Goal: Information Seeking & Learning: Understand process/instructions

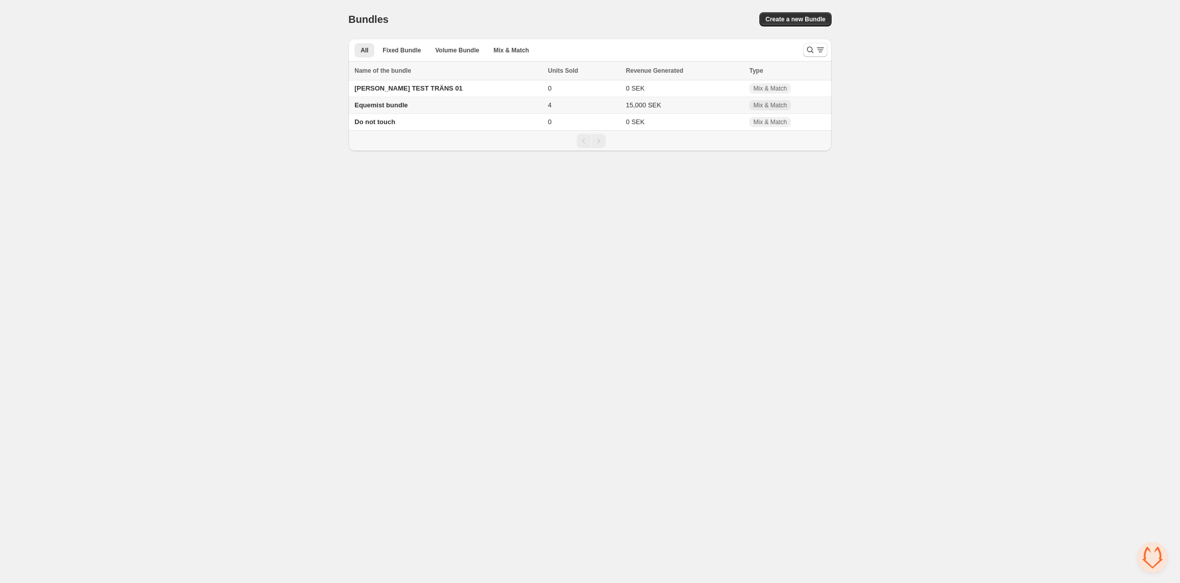
click at [375, 105] on span "Equemist bundle" at bounding box center [381, 105] width 53 height 8
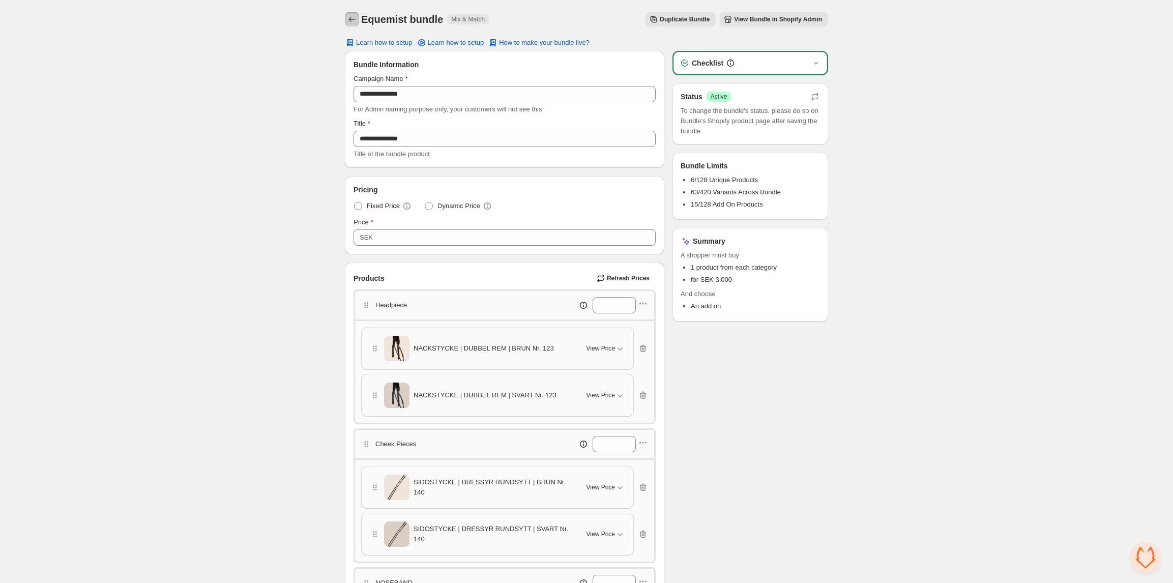
click at [351, 19] on icon "Back" at bounding box center [352, 19] width 7 height 5
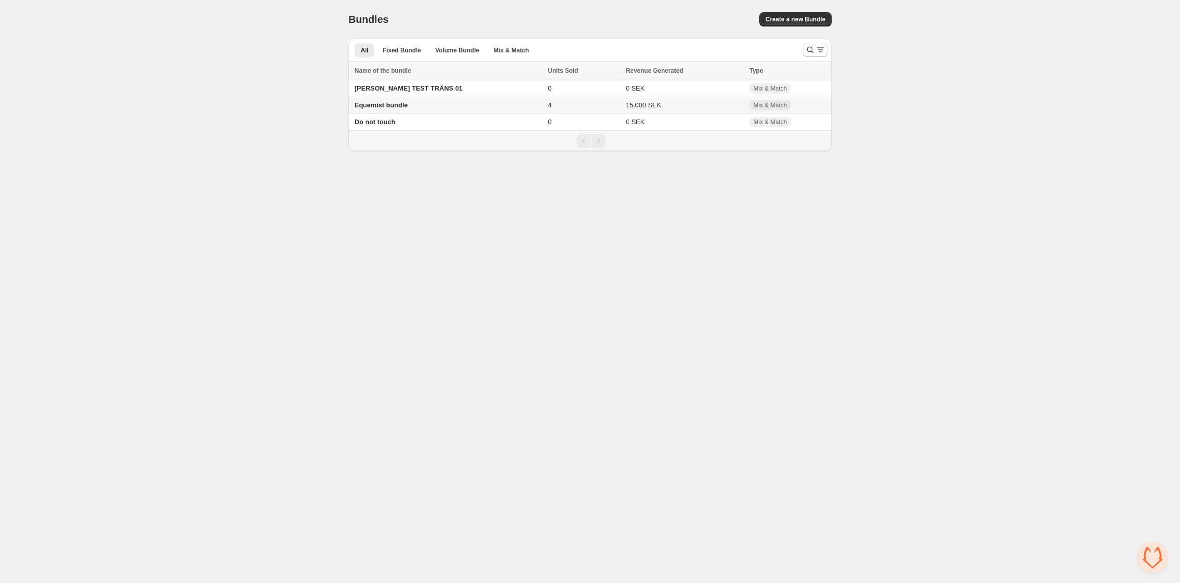
click at [394, 106] on span "Equemist bundle" at bounding box center [381, 105] width 53 height 8
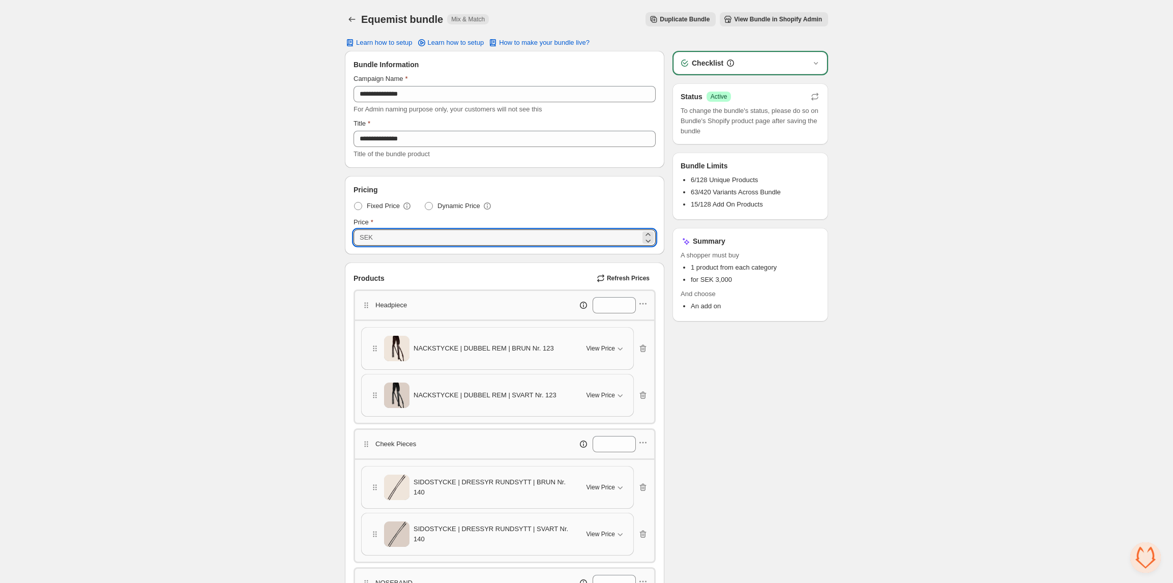
drag, startPoint x: 421, startPoint y: 235, endPoint x: 313, endPoint y: 240, distance: 108.0
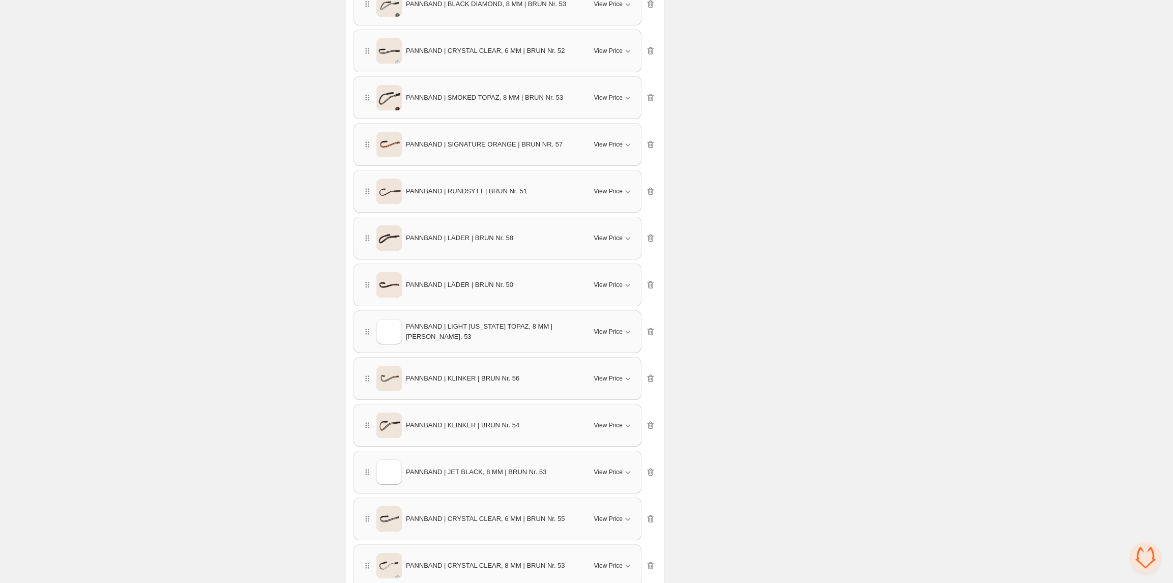
scroll to position [1005, 0]
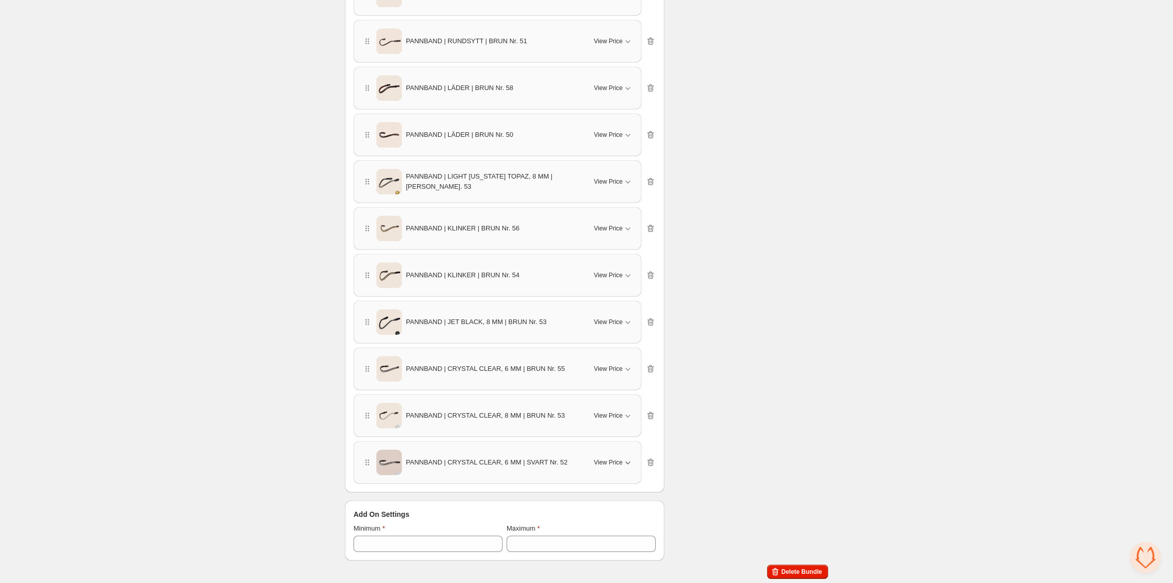
click at [625, 466] on icon "button" at bounding box center [628, 462] width 10 height 10
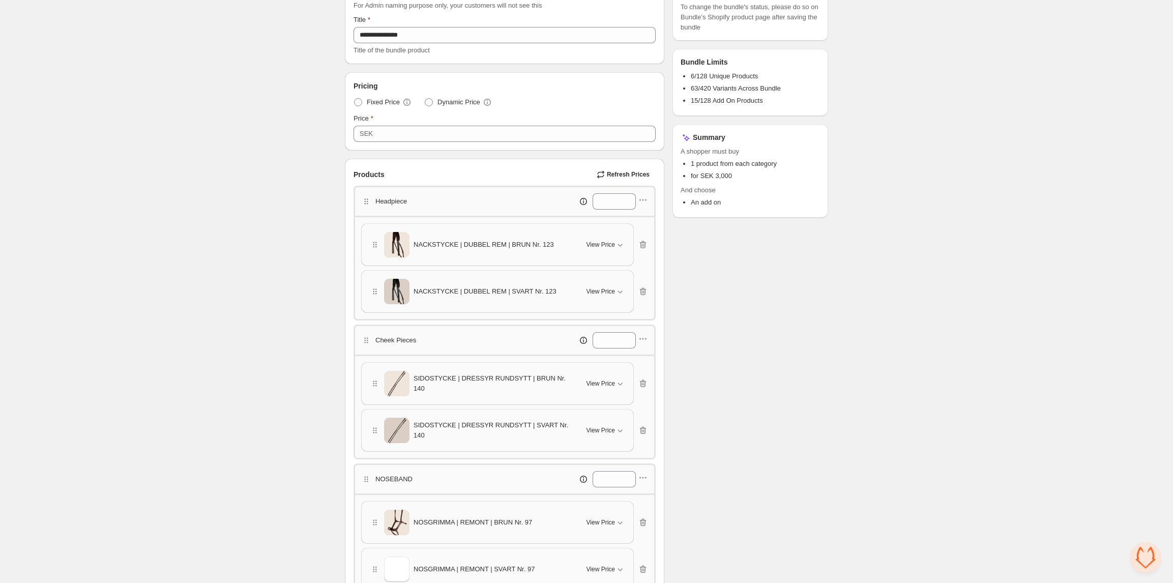
scroll to position [0, 0]
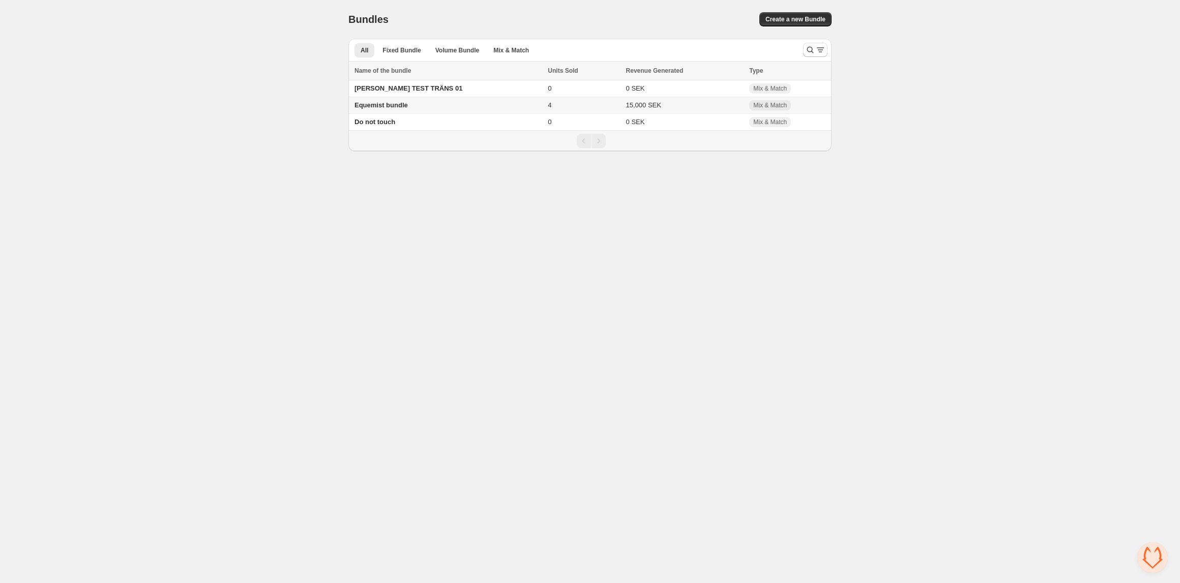
click at [401, 106] on span "Equemist bundle" at bounding box center [381, 105] width 53 height 8
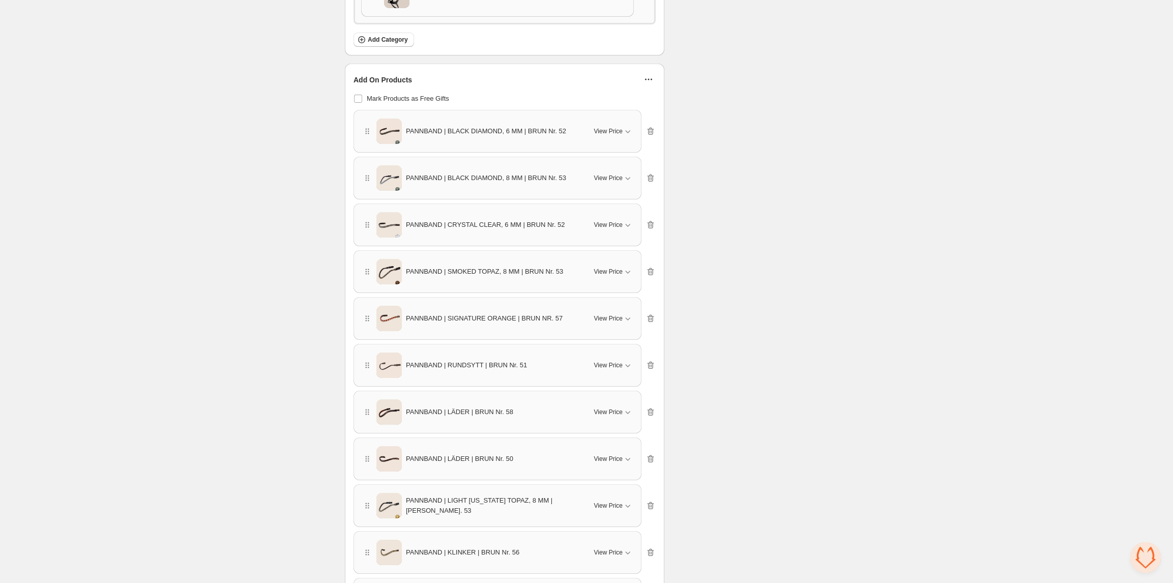
scroll to position [678, 0]
click at [617, 135] on span "View Price" at bounding box center [608, 131] width 28 height 8
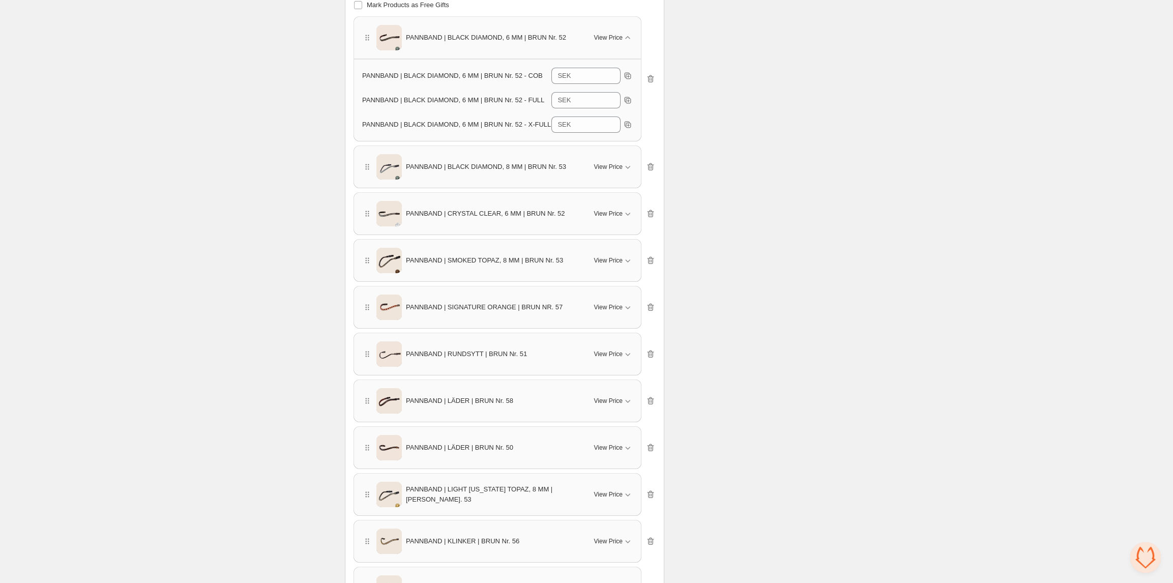
scroll to position [748, 0]
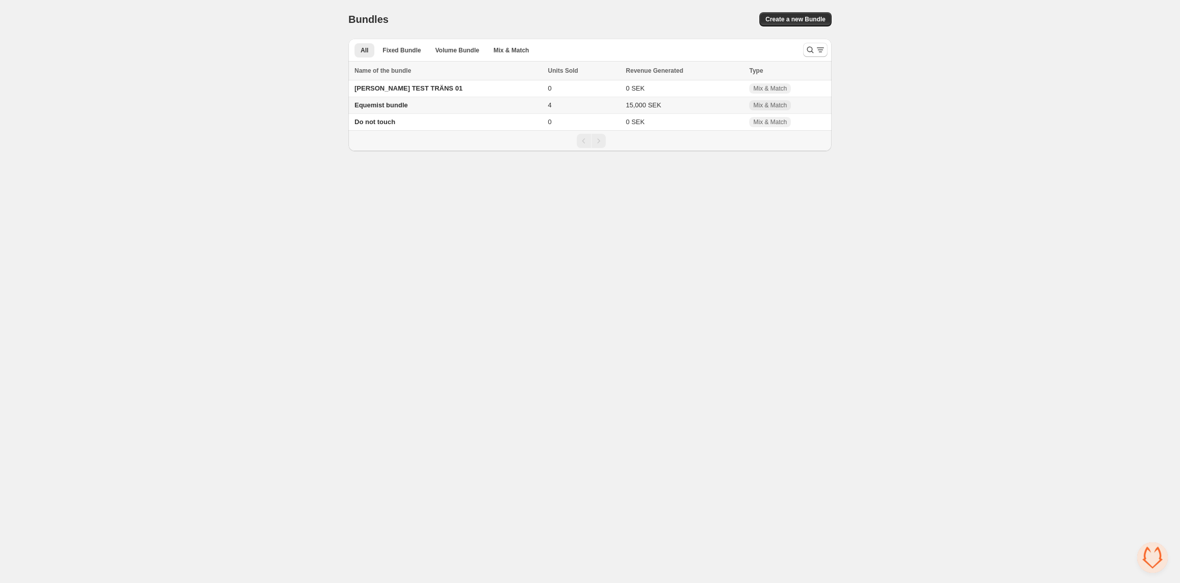
click at [384, 104] on span "Equemist bundle" at bounding box center [381, 105] width 53 height 8
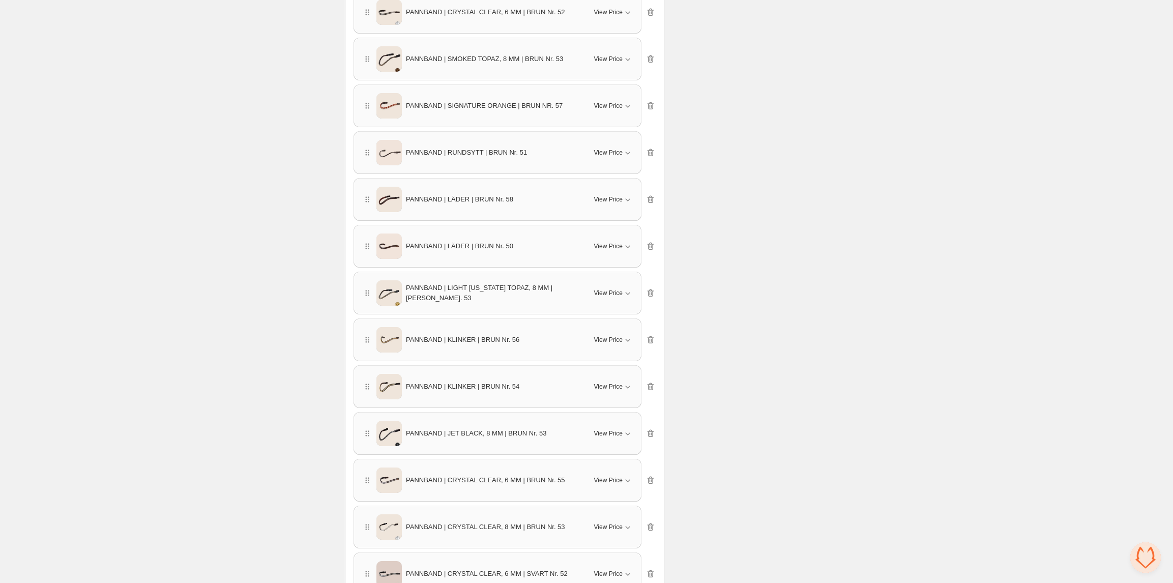
scroll to position [1005, 0]
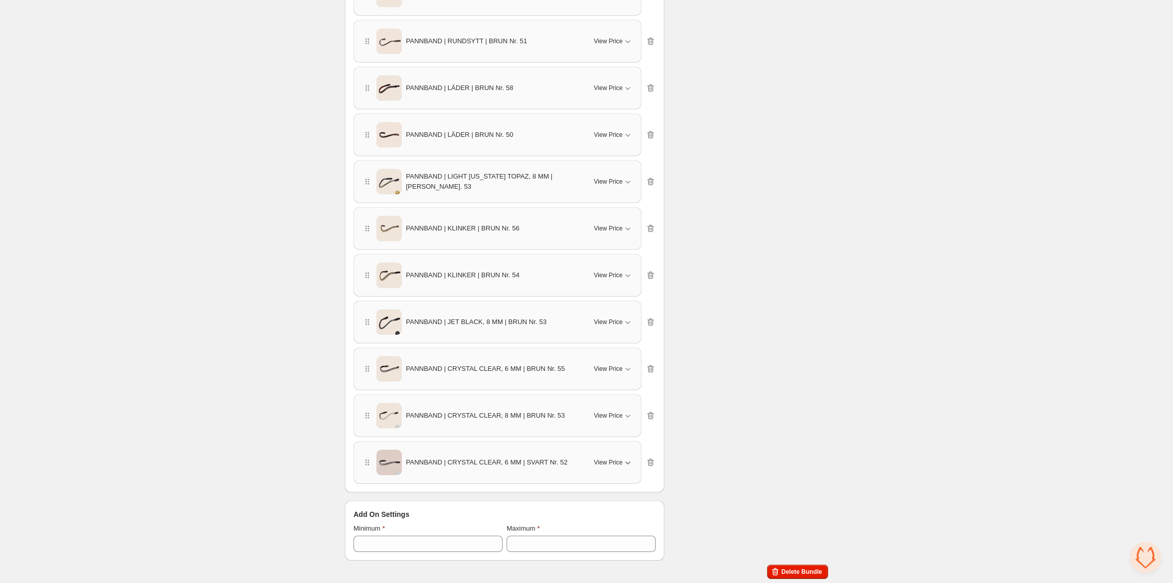
click at [617, 460] on span "View Price" at bounding box center [608, 462] width 28 height 8
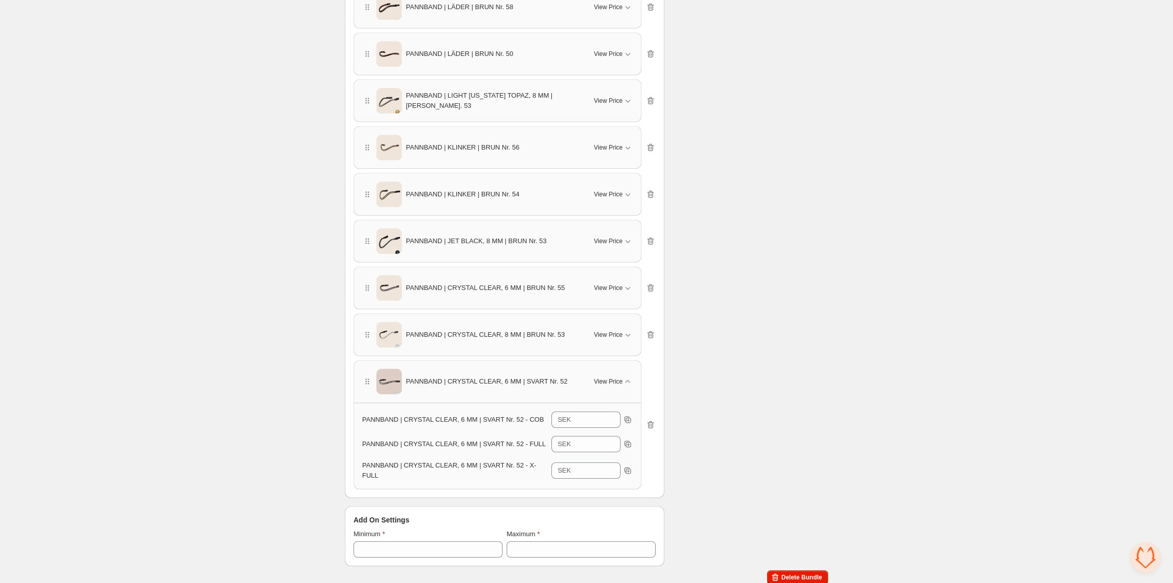
scroll to position [1087, 0]
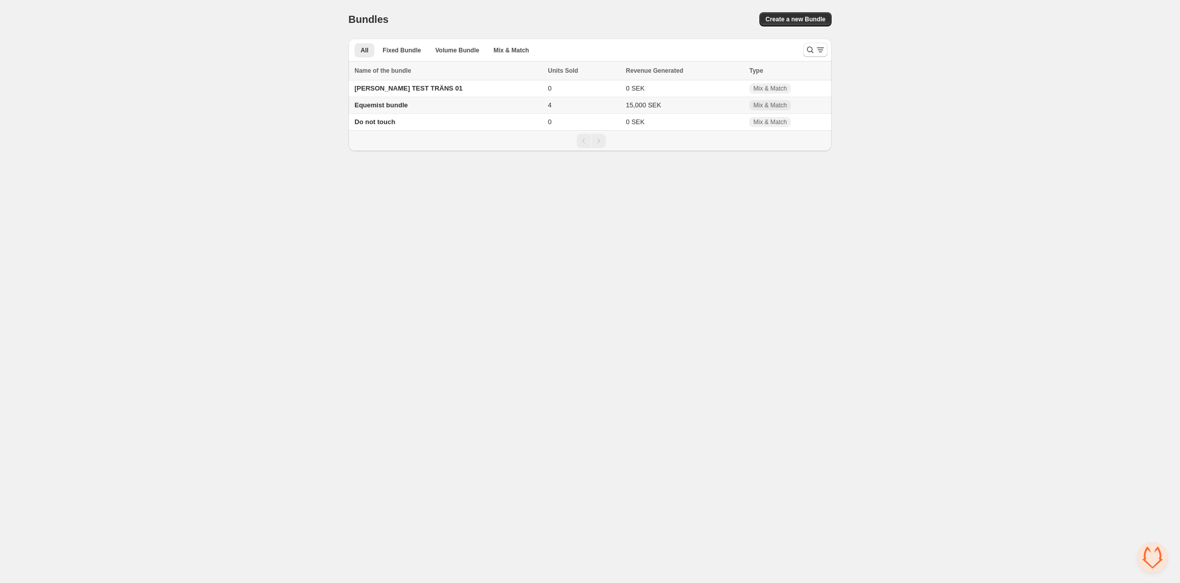
click at [383, 106] on span "Equemist bundle" at bounding box center [381, 105] width 53 height 8
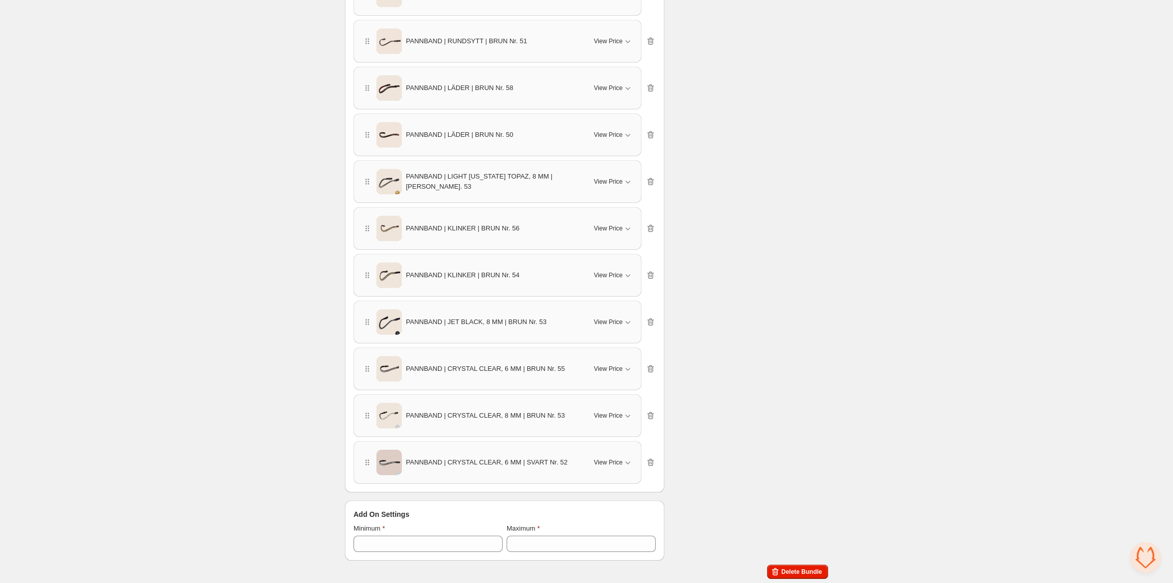
scroll to position [1005, 0]
click at [621, 461] on span "View Price" at bounding box center [608, 462] width 28 height 8
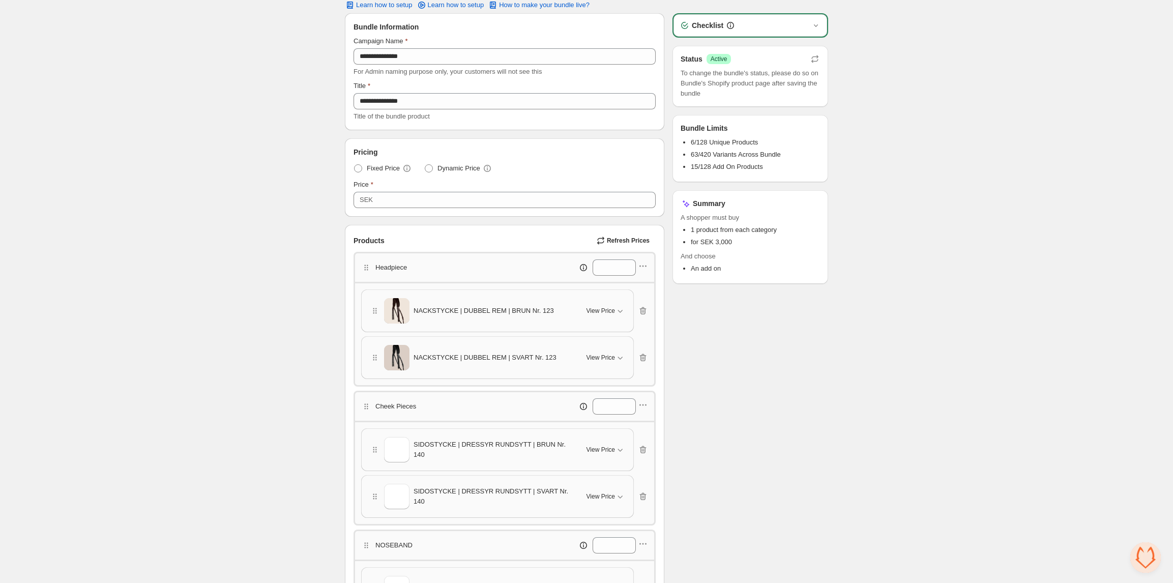
scroll to position [0, 0]
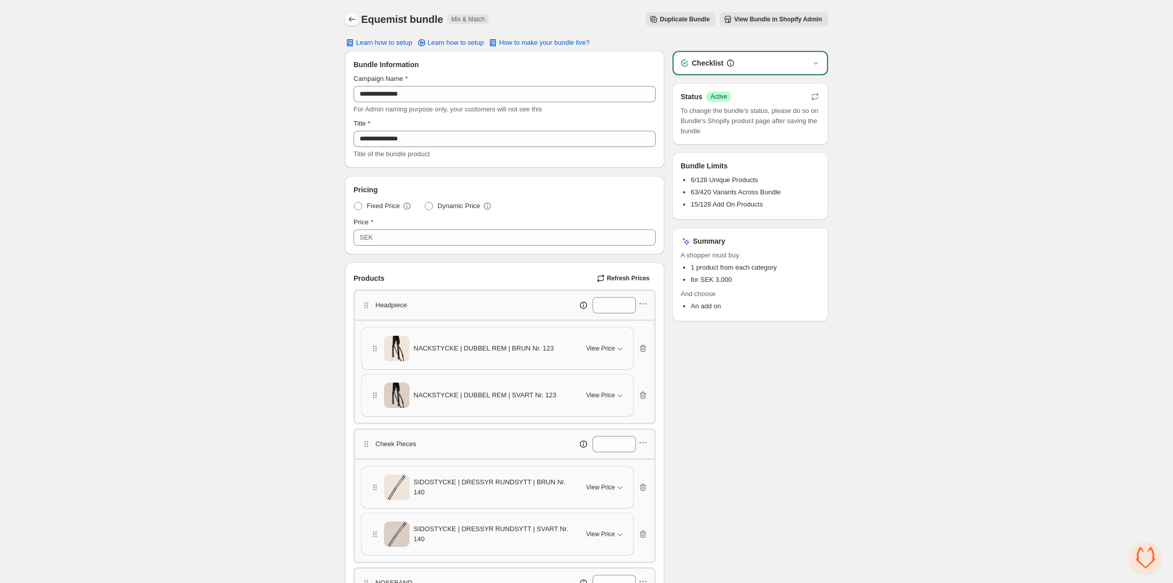
click at [351, 23] on icon "Back" at bounding box center [352, 19] width 10 height 10
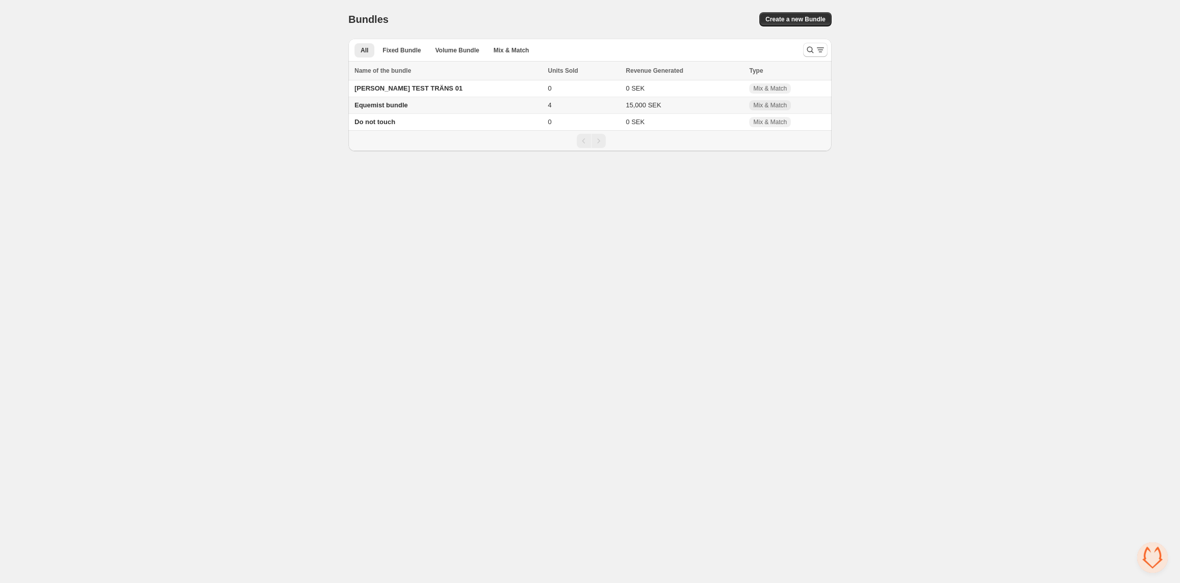
click at [381, 105] on span "Equemist bundle" at bounding box center [381, 105] width 53 height 8
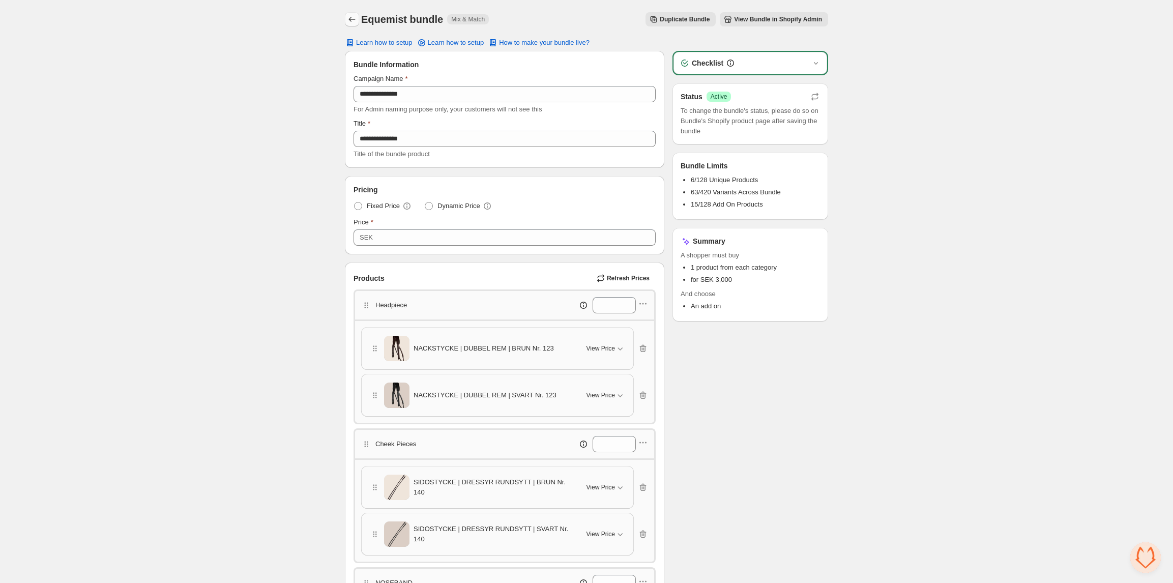
click at [355, 25] on button "Back" at bounding box center [352, 19] width 14 height 14
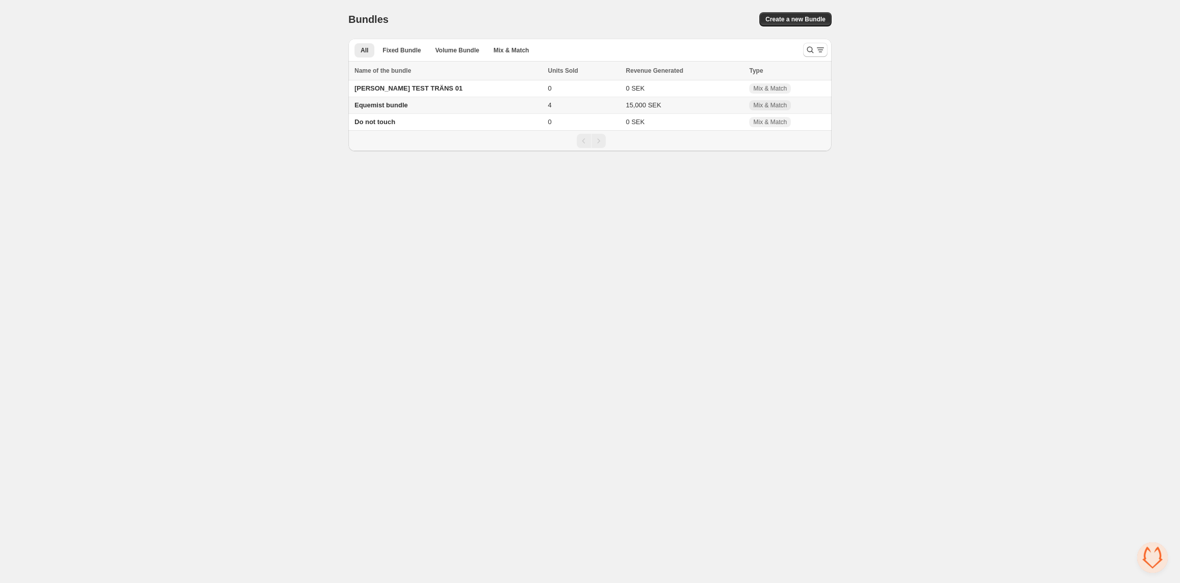
click at [368, 108] on span "Equemist bundle" at bounding box center [381, 105] width 53 height 8
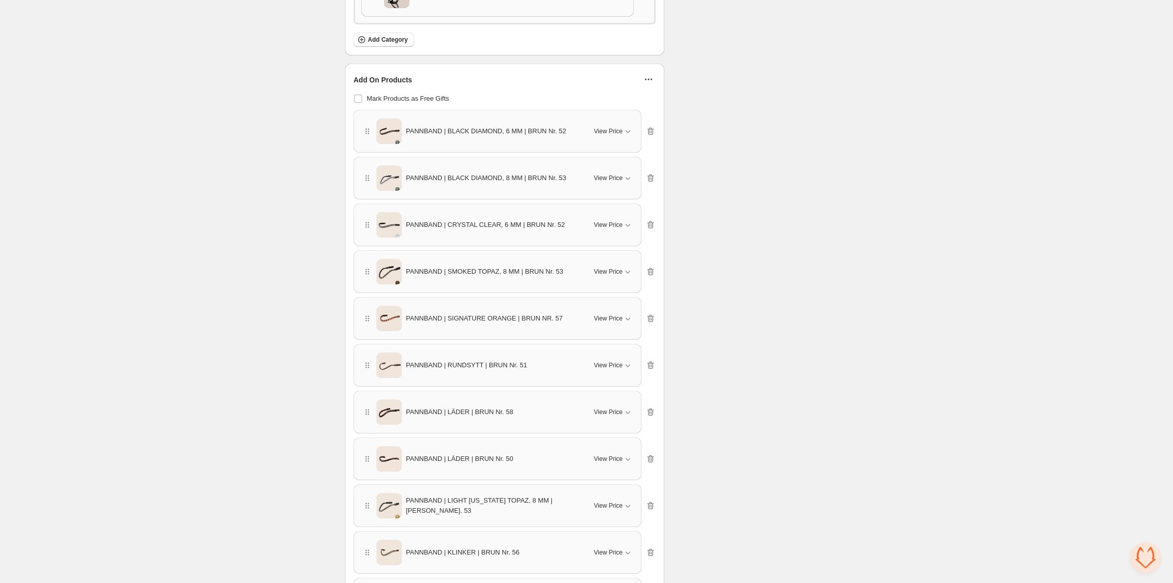
scroll to position [678, 0]
click at [613, 136] on div "View Price" at bounding box center [613, 131] width 39 height 10
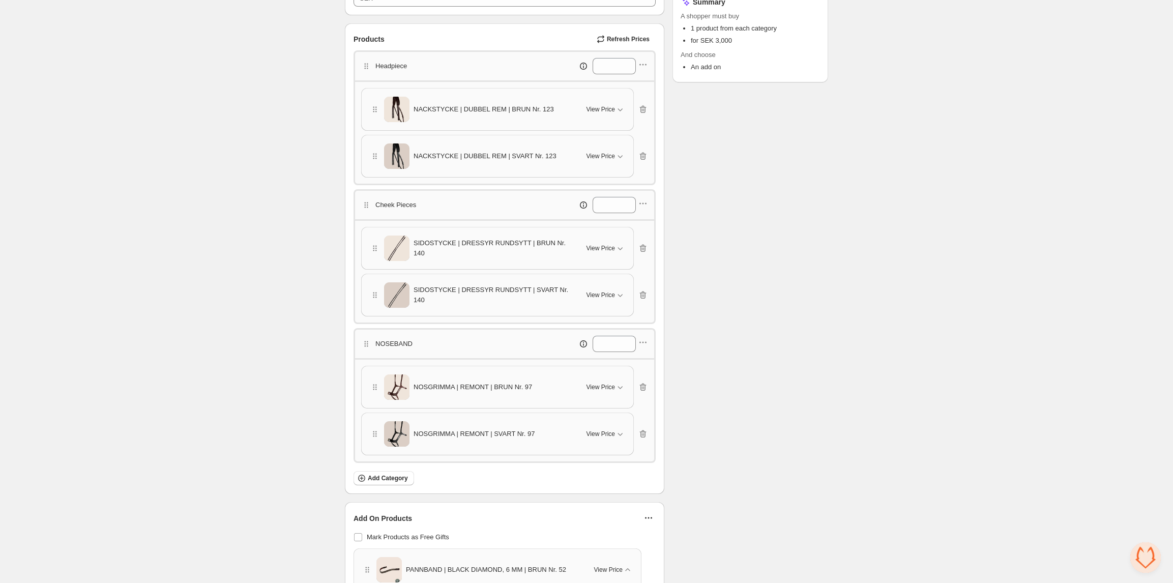
scroll to position [256, 0]
